Goal: Check status: Check status

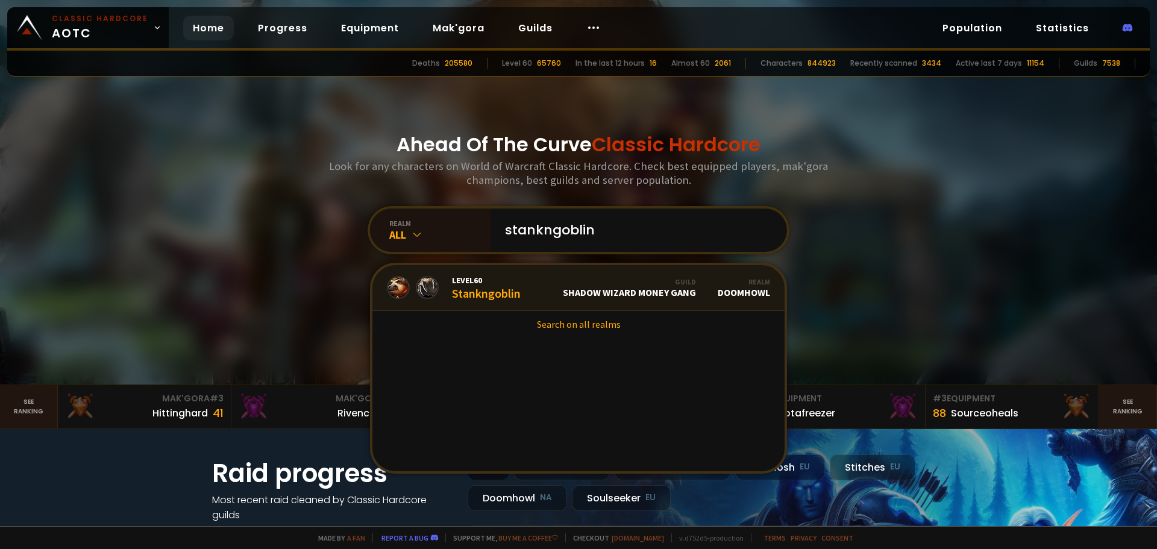
type input "stankngoblin"
click at [521, 298] on link "Level 60 Stankngoblin Guild Shadow Wizard Money Gang Realm Doomhowl" at bounding box center [578, 288] width 412 height 46
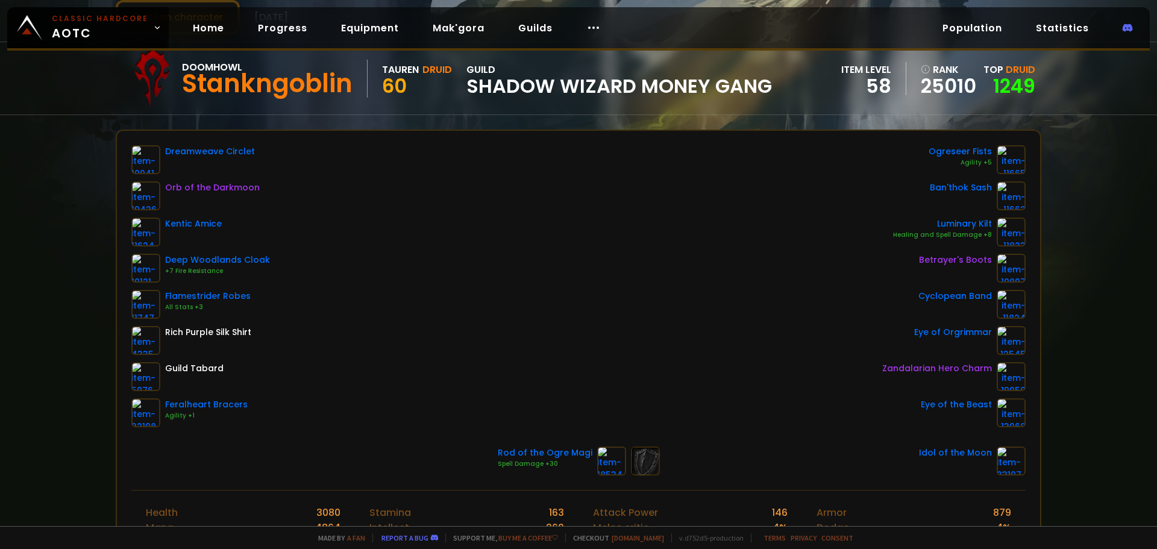
scroll to position [83, 0]
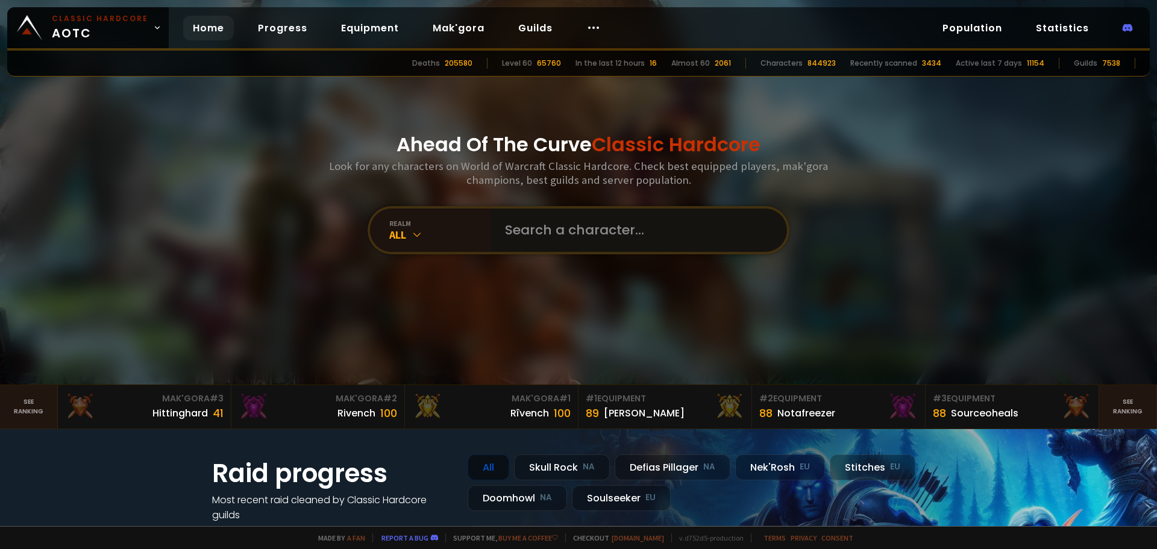
click at [700, 218] on input "text" at bounding box center [635, 230] width 275 height 43
click at [661, 222] on input "text" at bounding box center [635, 230] width 275 height 43
type input "dizzyorc"
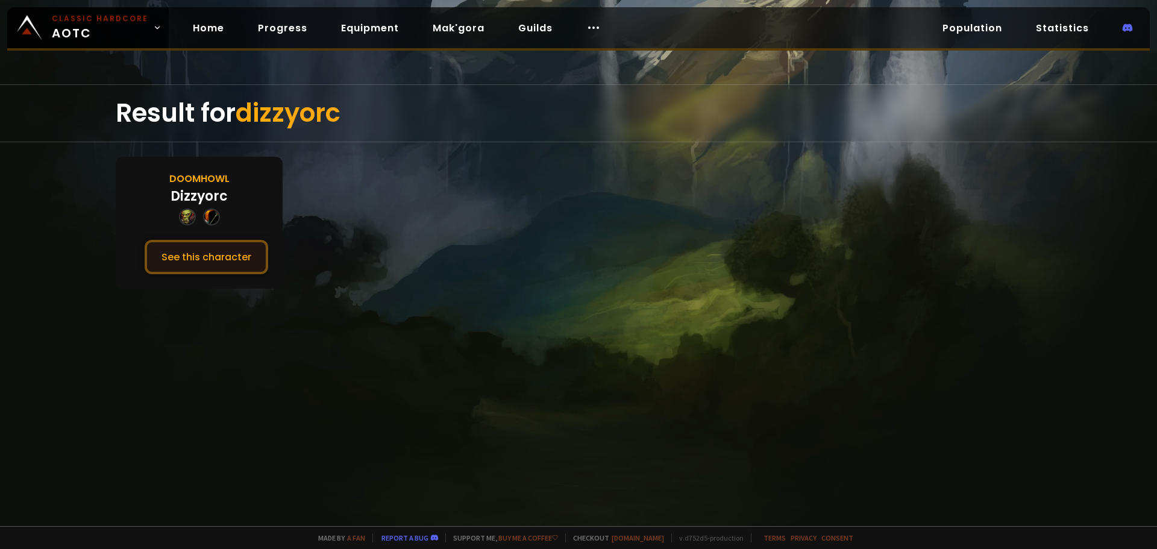
click at [188, 253] on button "See this character" at bounding box center [207, 257] width 124 height 34
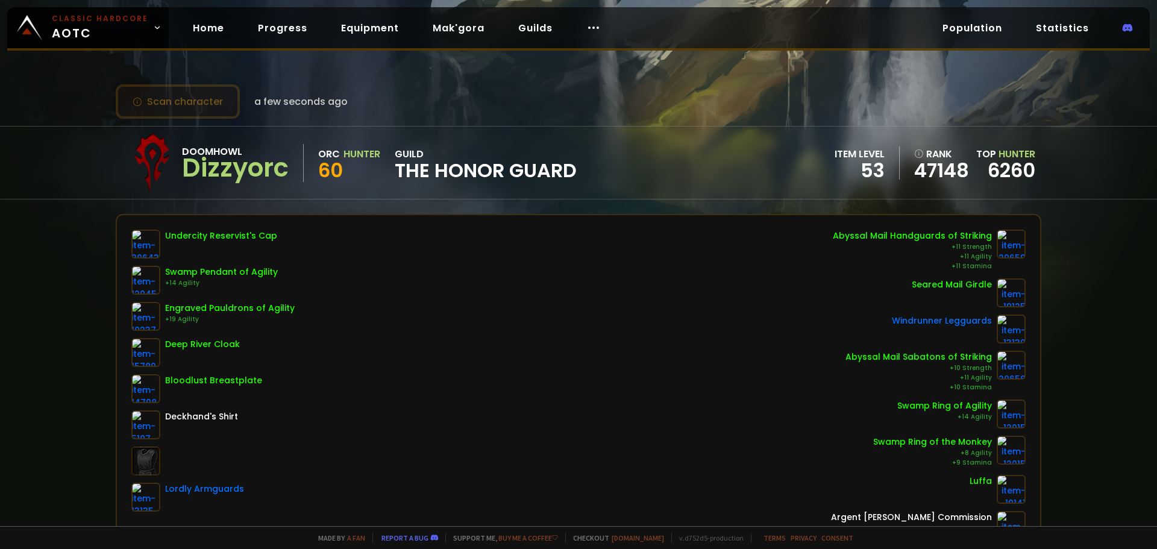
click at [193, 100] on button "Scan character" at bounding box center [178, 101] width 124 height 34
